Goal: Find specific page/section: Find specific page/section

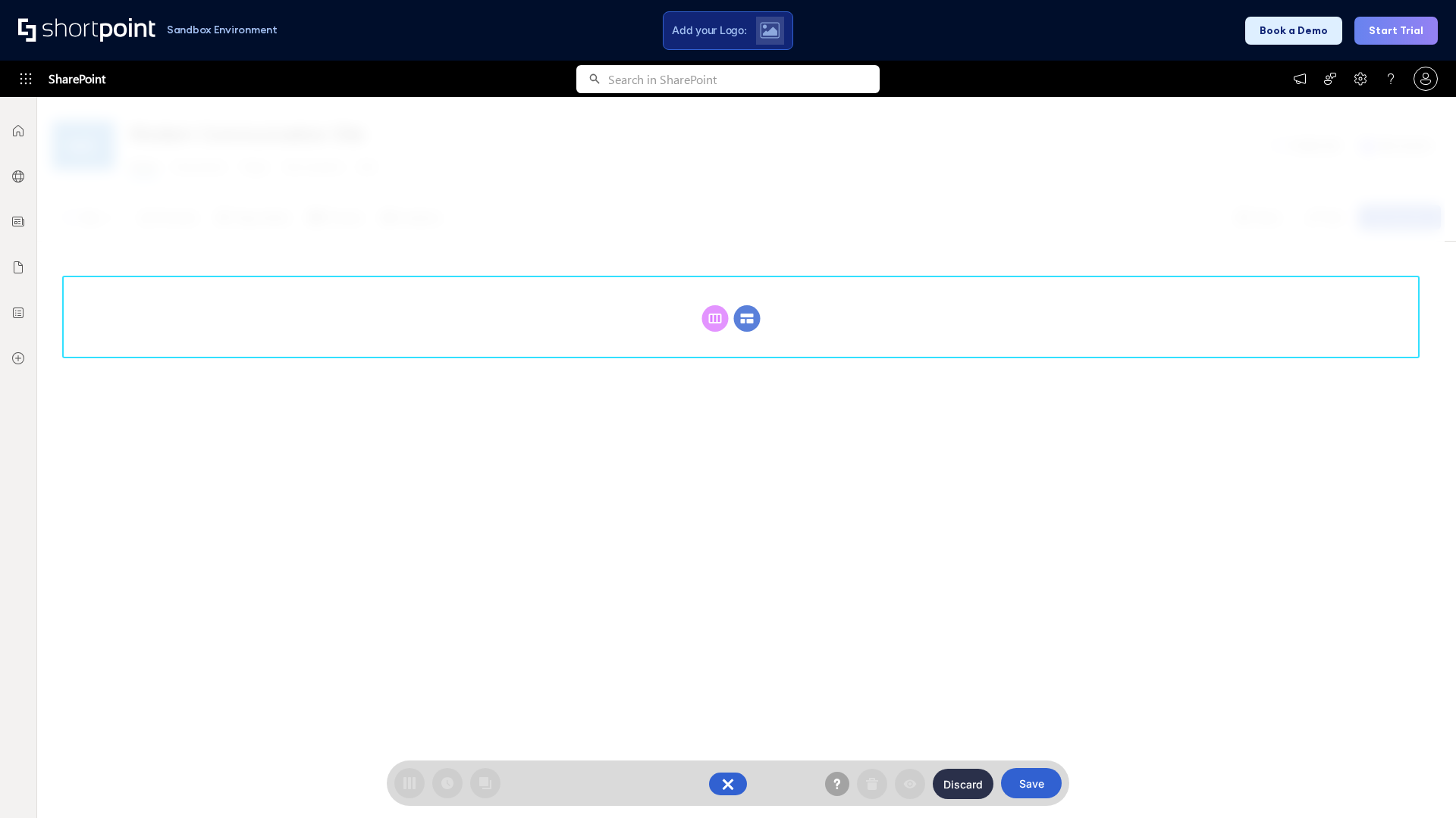
click at [747, 319] on circle at bounding box center [747, 319] width 26 height 26
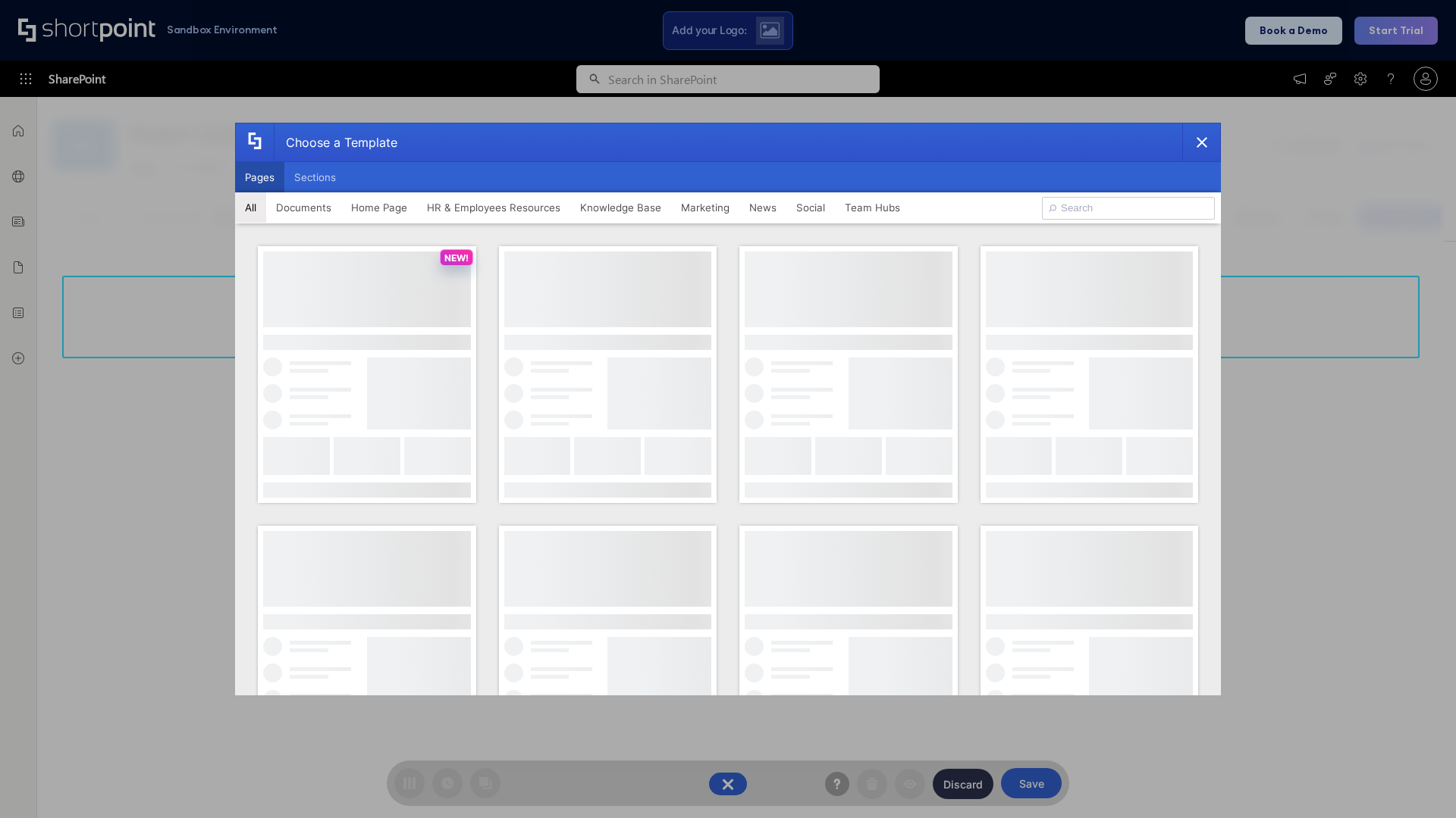
click at [259, 177] on button "Pages" at bounding box center [259, 177] width 49 height 30
type input "Knowledge Portal 4"
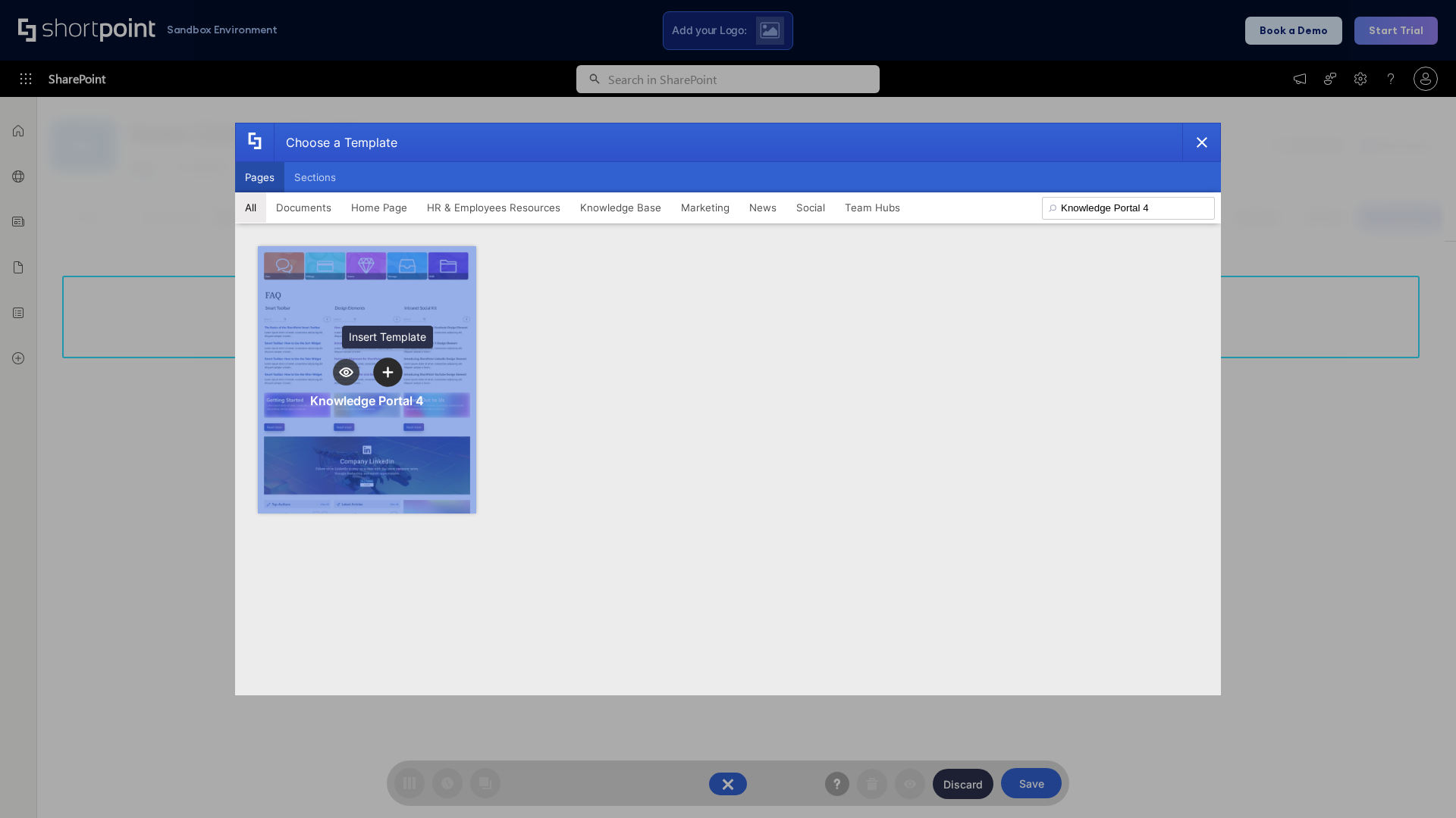
click at [387, 372] on icon "template selector" at bounding box center [387, 372] width 11 height 11
